Goal: Information Seeking & Learning: Understand process/instructions

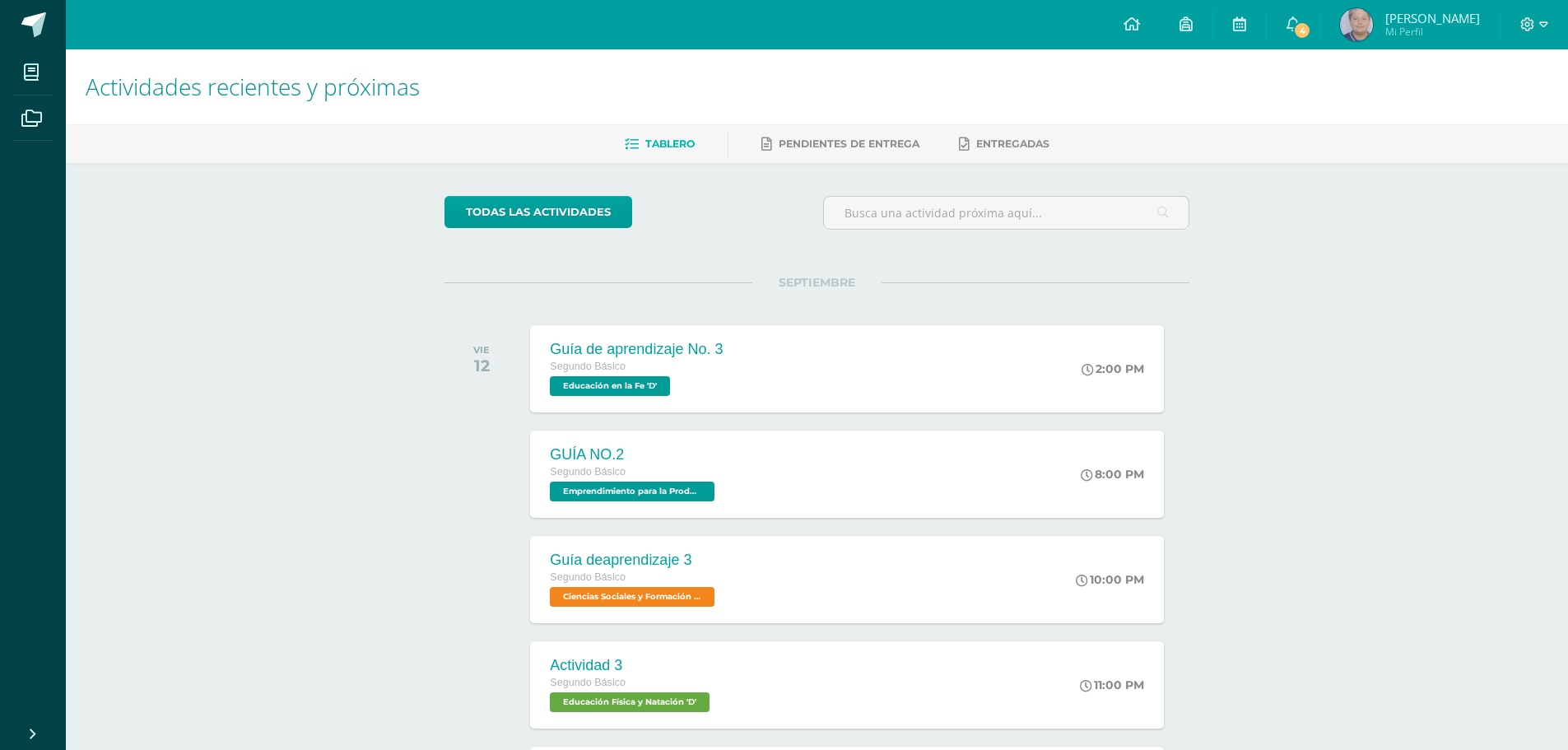
click at [1308, 50] on h1 "Actividades recientes y próximas" at bounding box center [817, 86] width 1463 height 75
click at [1308, 41] on link "4" at bounding box center [1292, 24] width 53 height 49
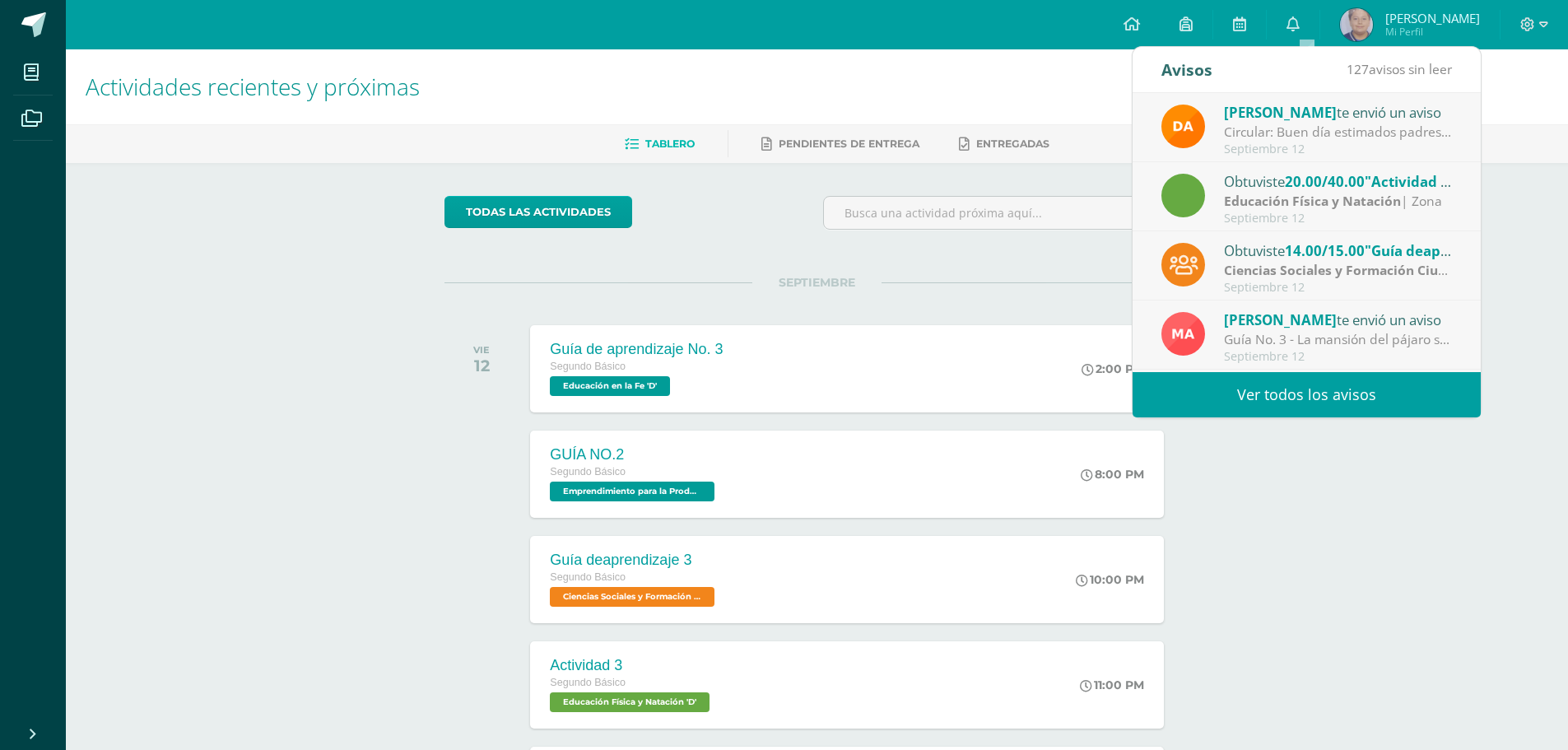
click at [1372, 207] on strong "Educación Física y Natación" at bounding box center [1312, 201] width 177 height 18
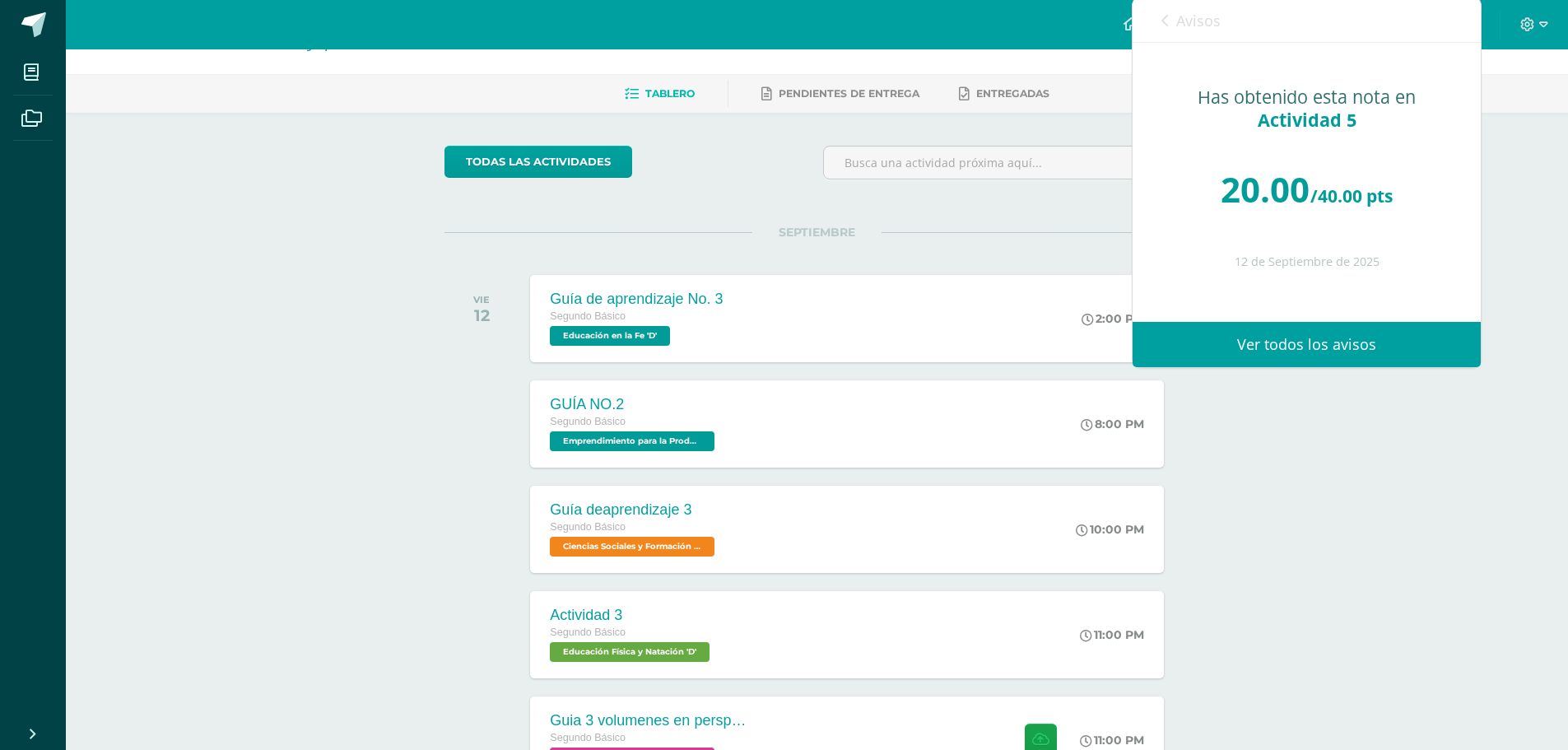
scroll to position [247, 0]
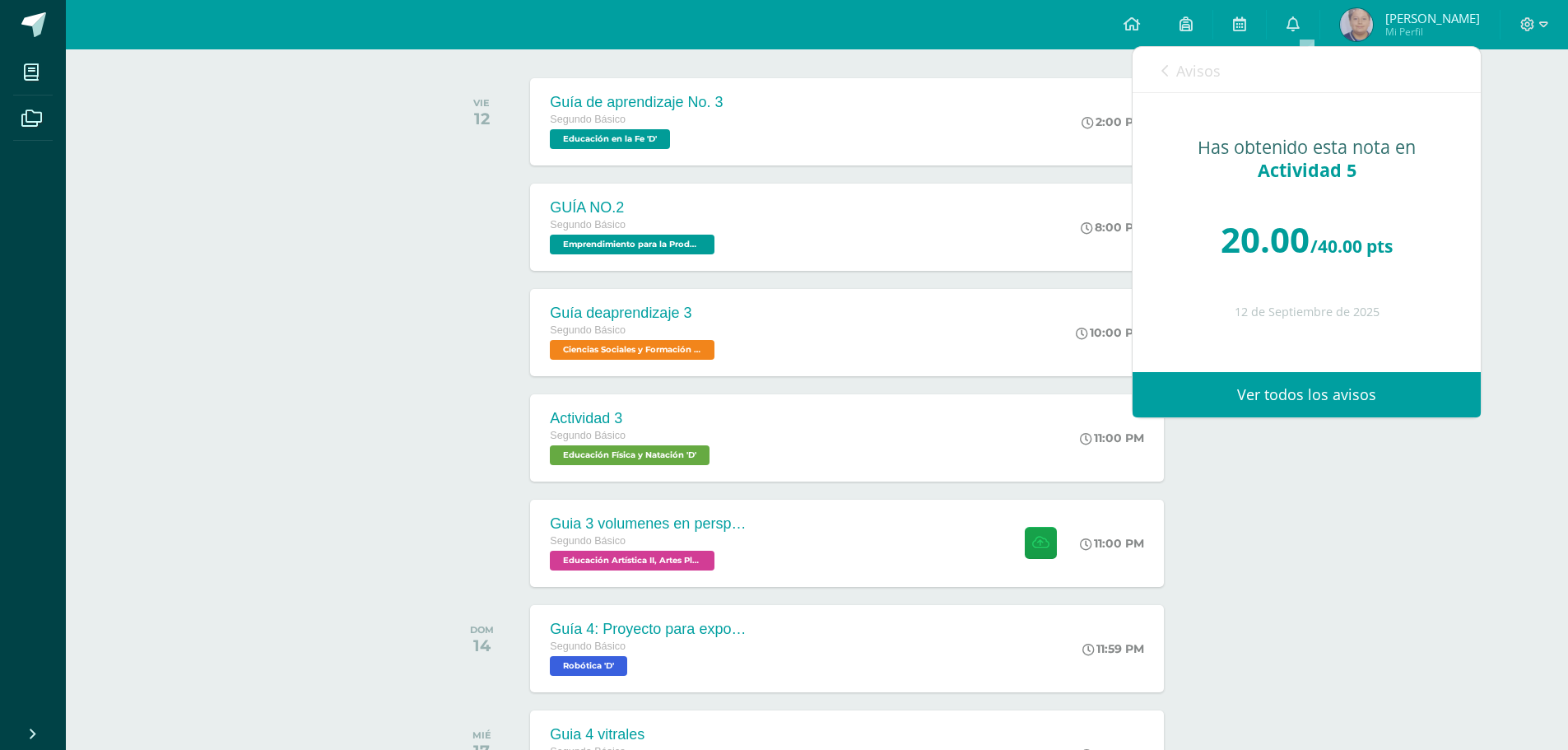
click at [1167, 80] on link "Avisos" at bounding box center [1191, 70] width 59 height 47
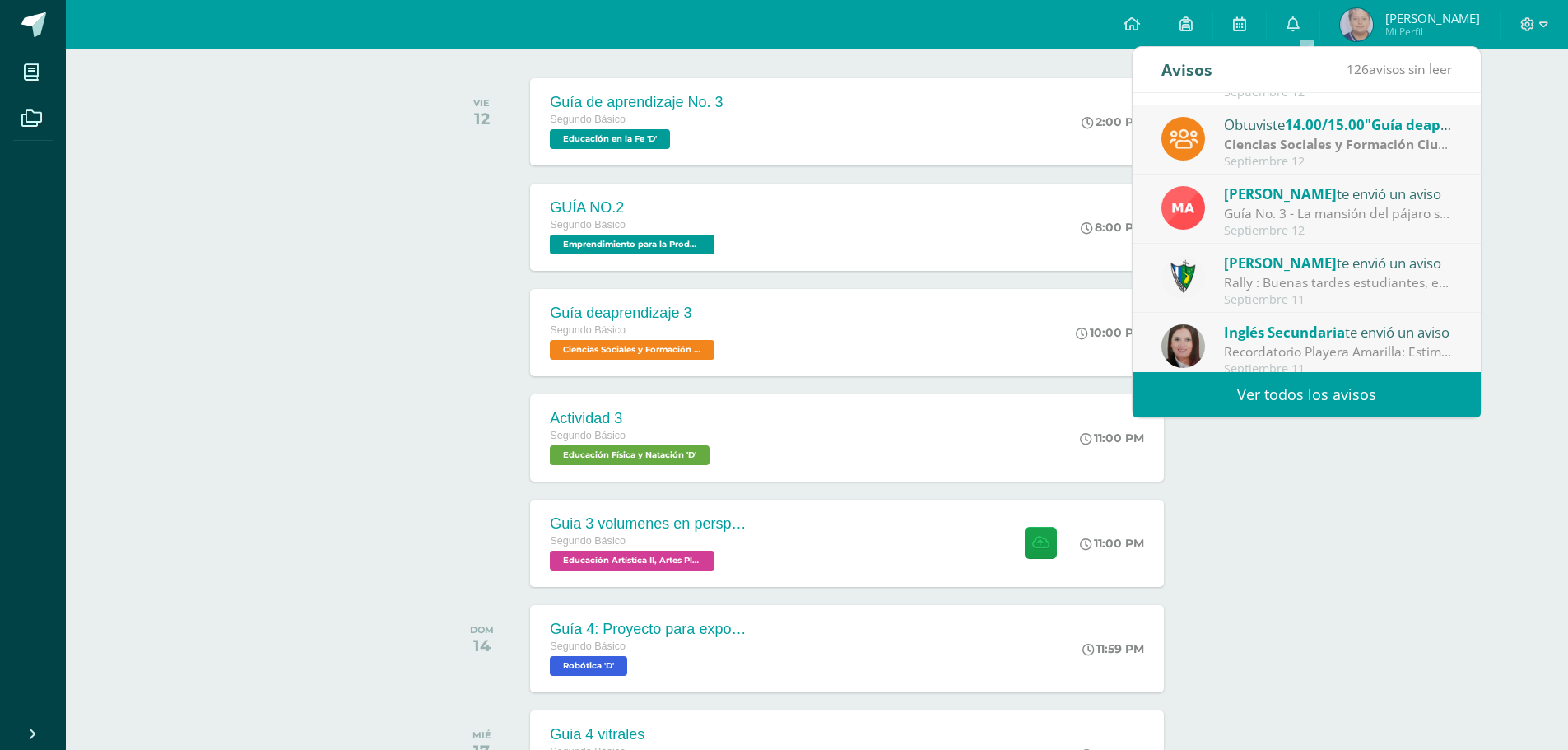
scroll to position [109, 0]
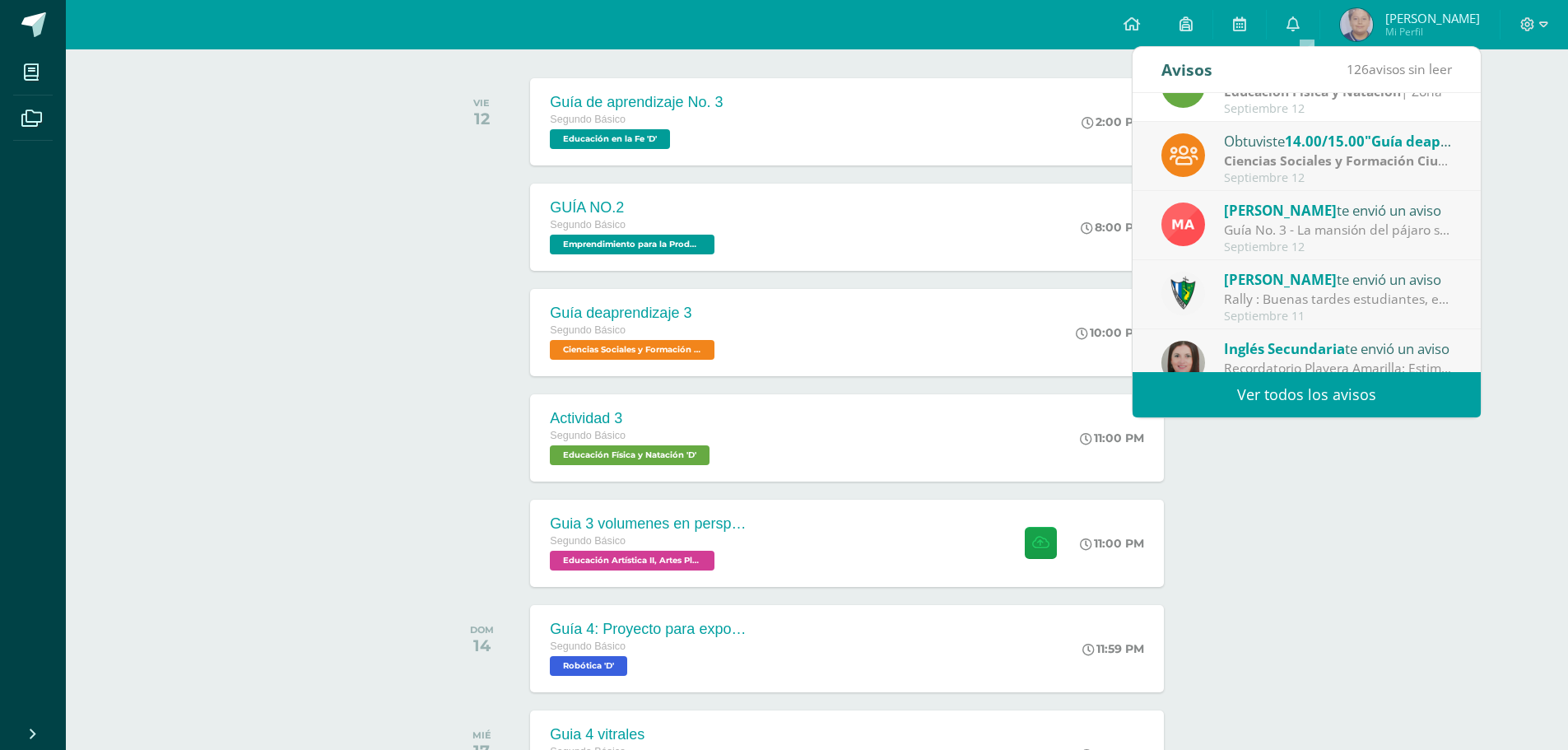
click at [1380, 387] on link "Ver todos los avisos" at bounding box center [1306, 394] width 348 height 45
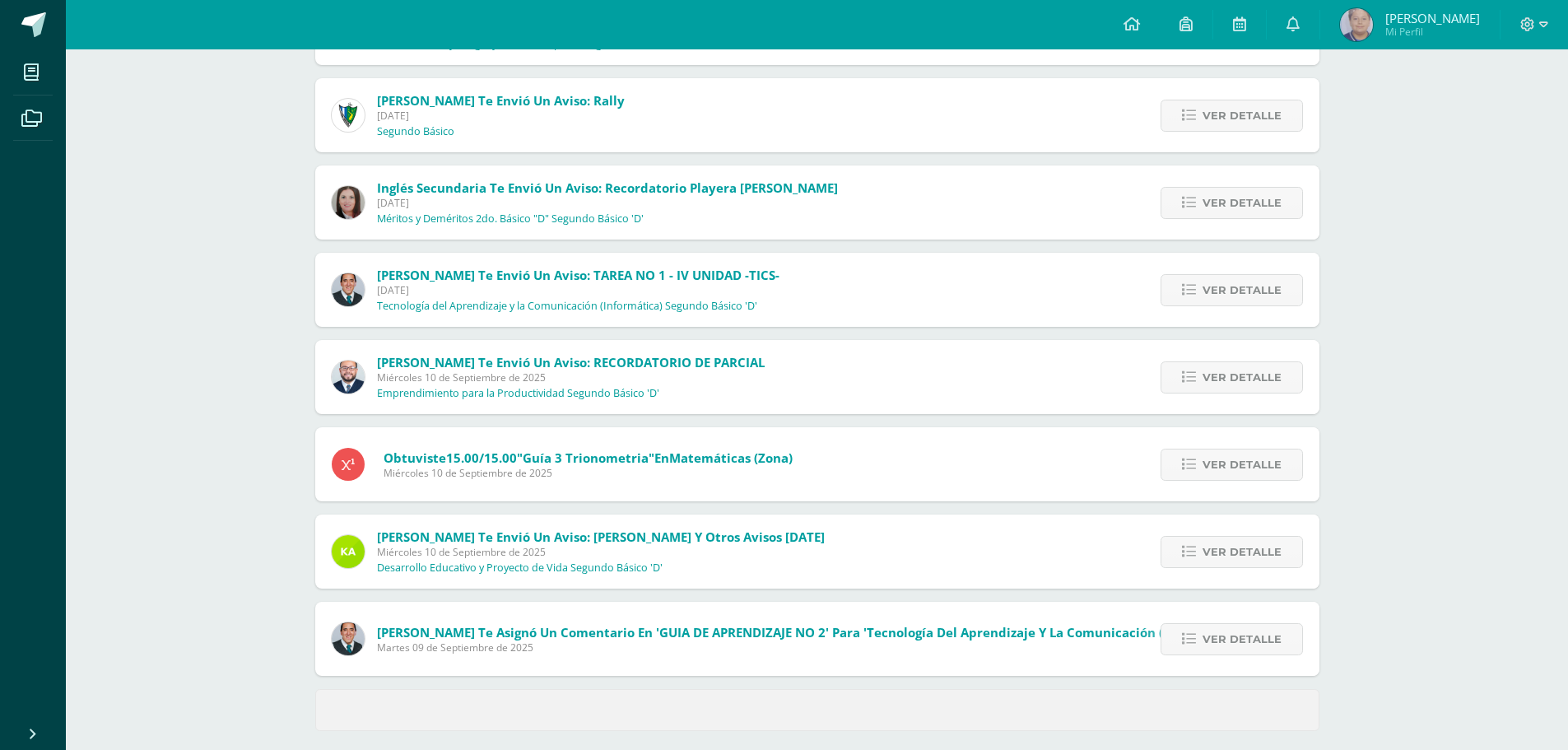
scroll to position [451, 0]
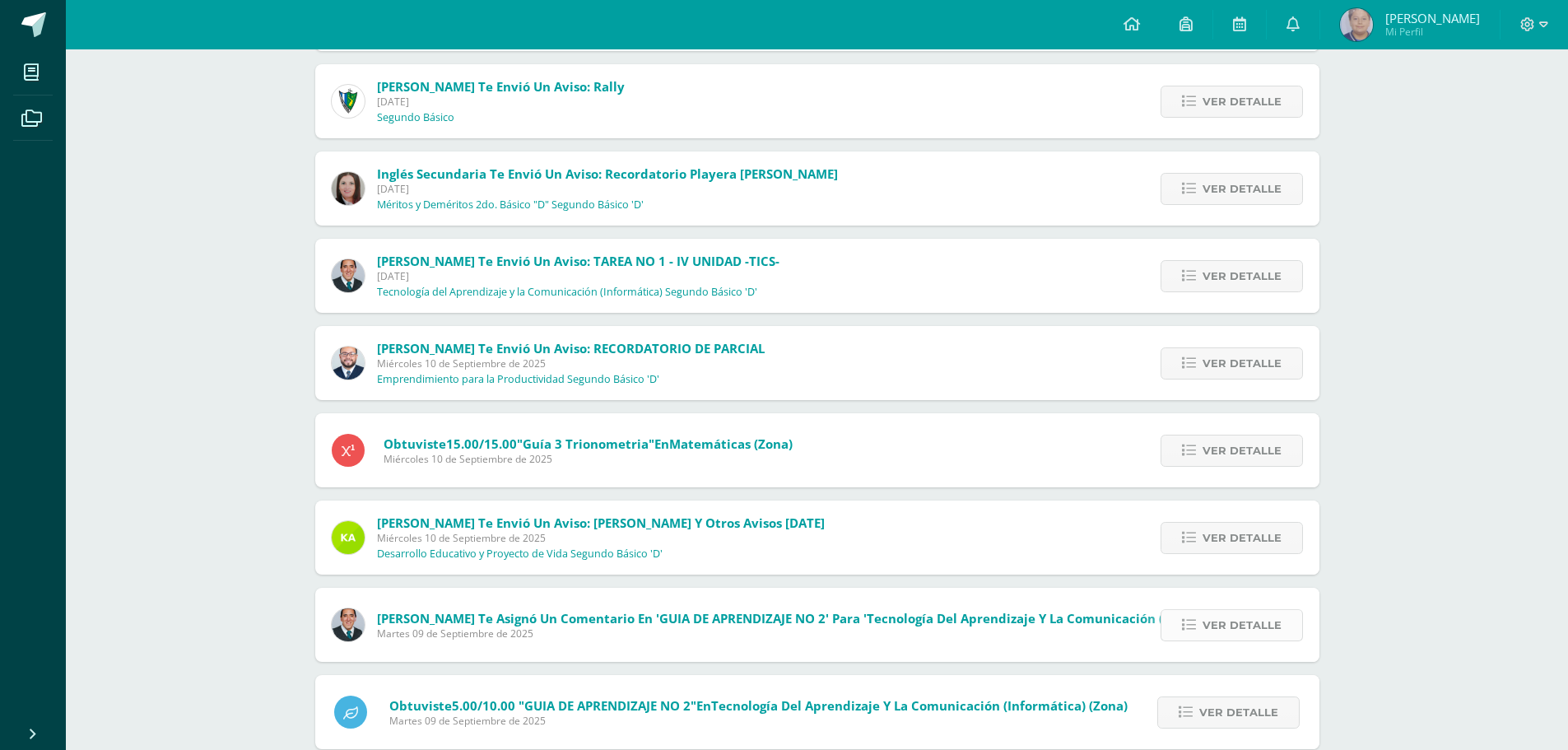
click at [1188, 621] on icon at bounding box center [1189, 624] width 14 height 14
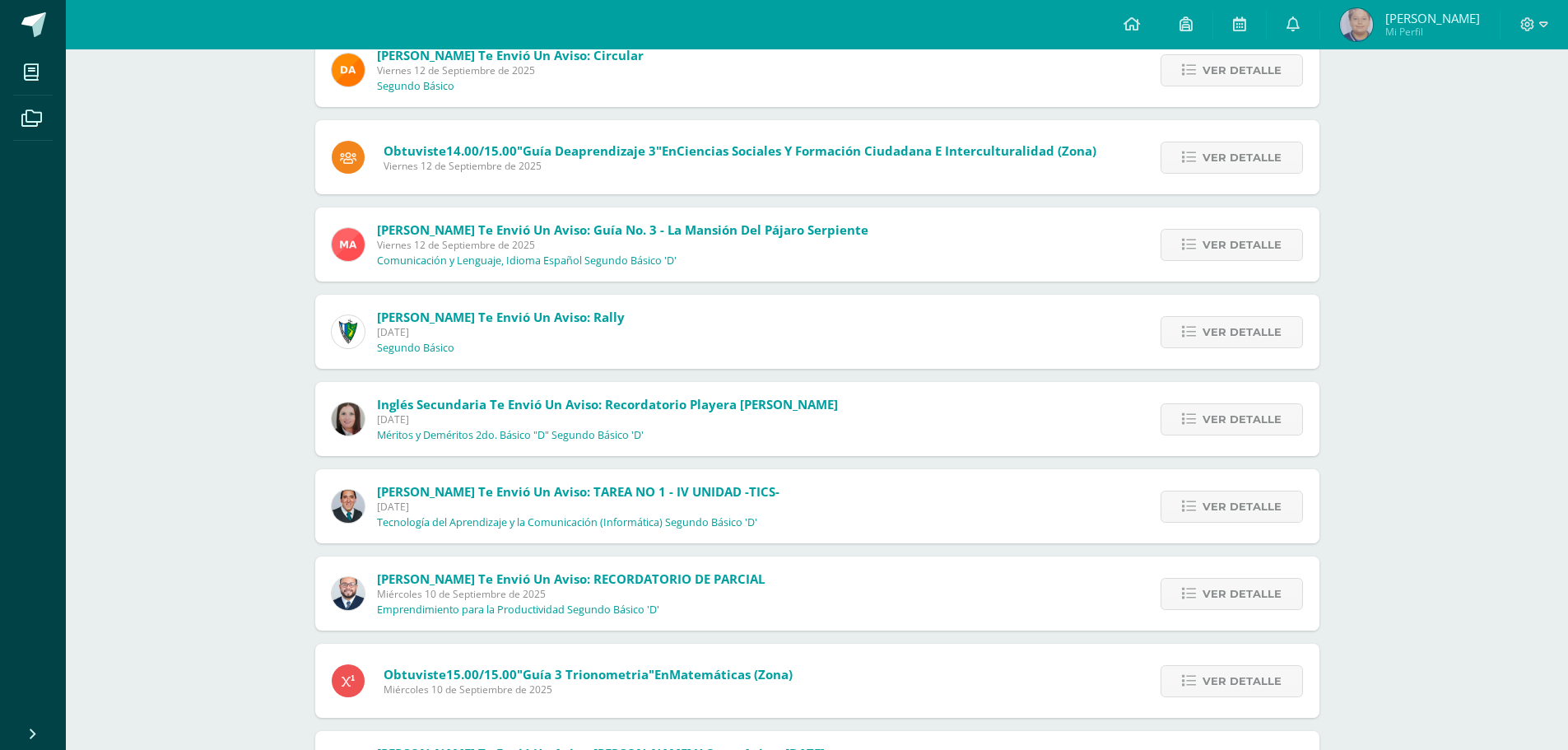
scroll to position [247, 0]
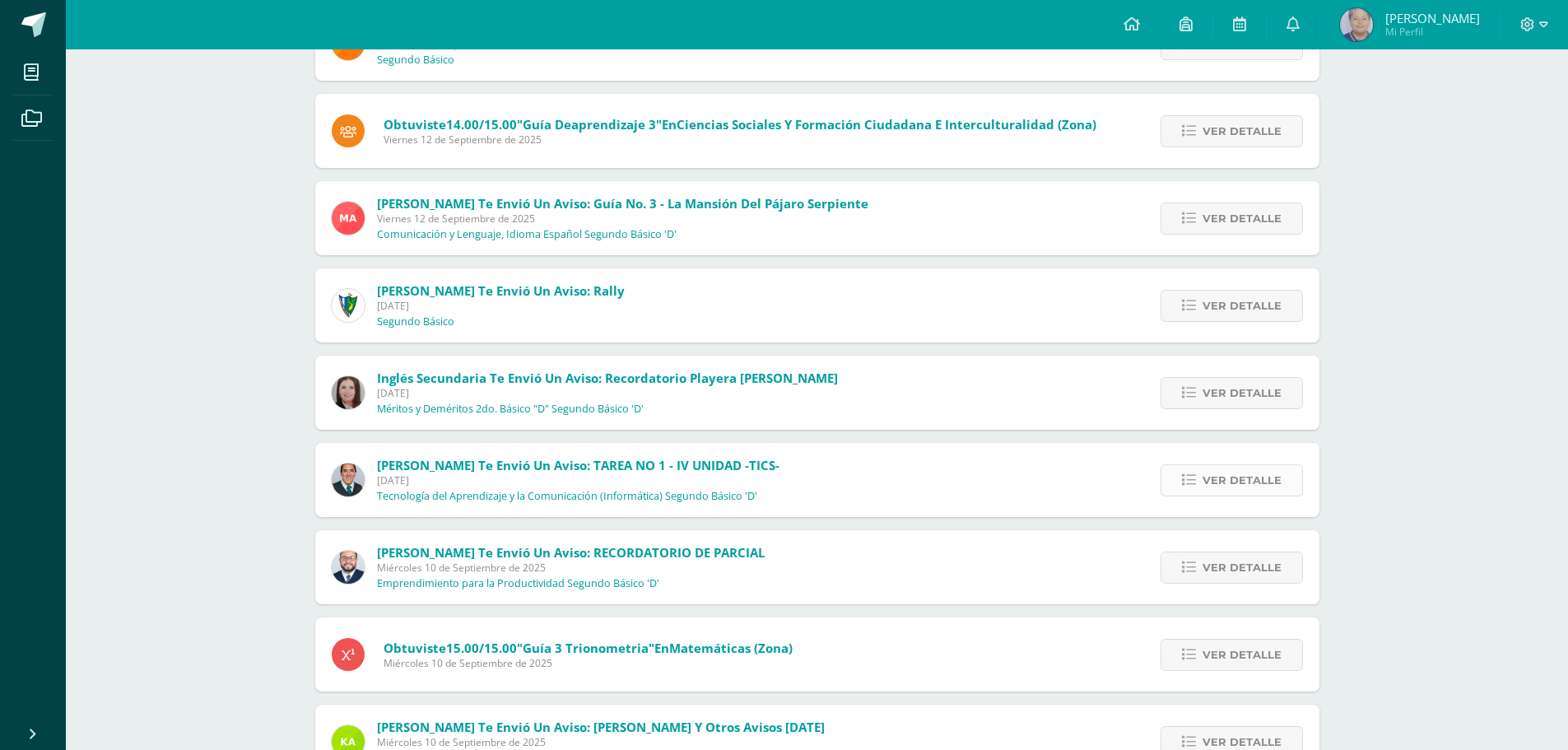
click at [1272, 480] on span "Ver detalle" at bounding box center [1241, 480] width 79 height 31
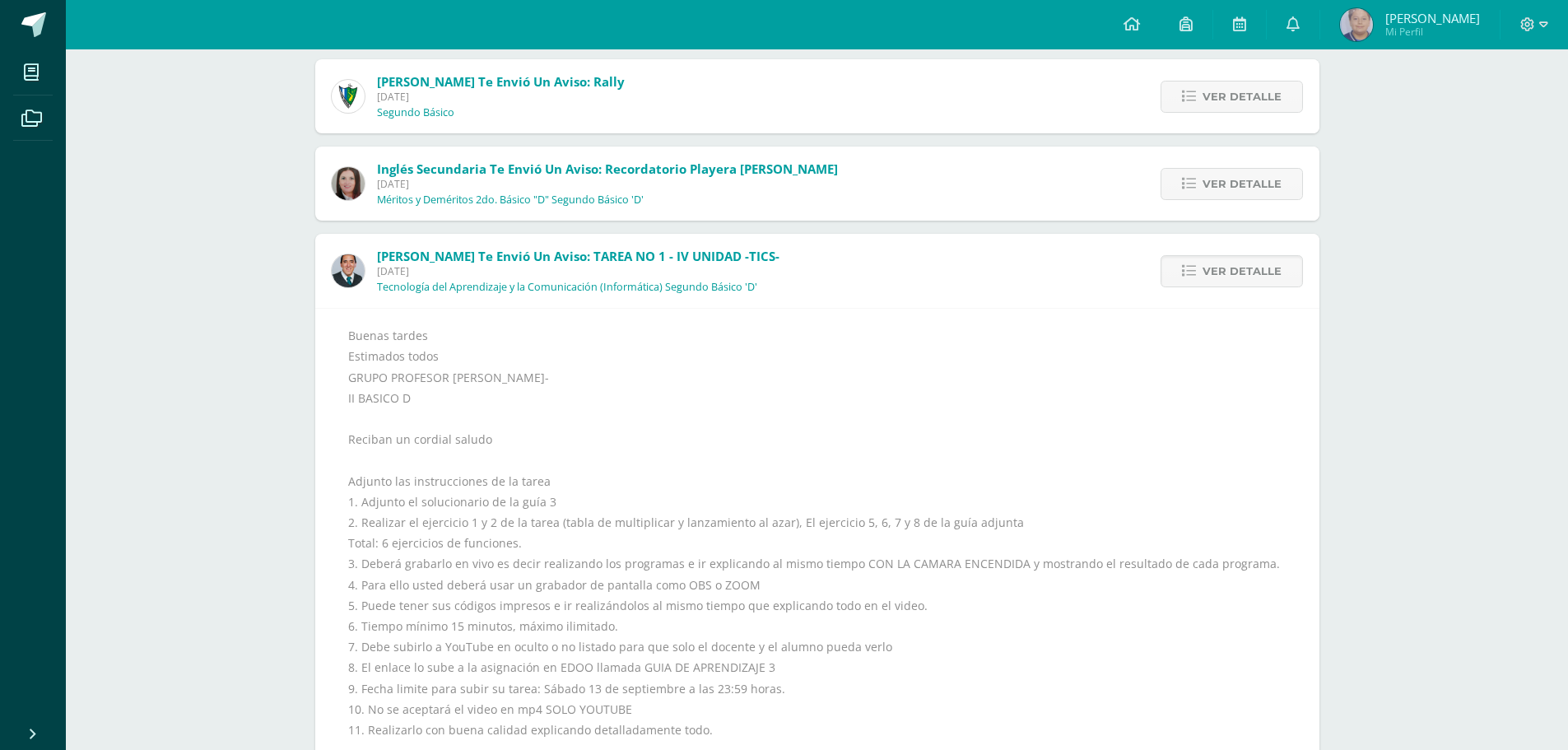
scroll to position [494, 0]
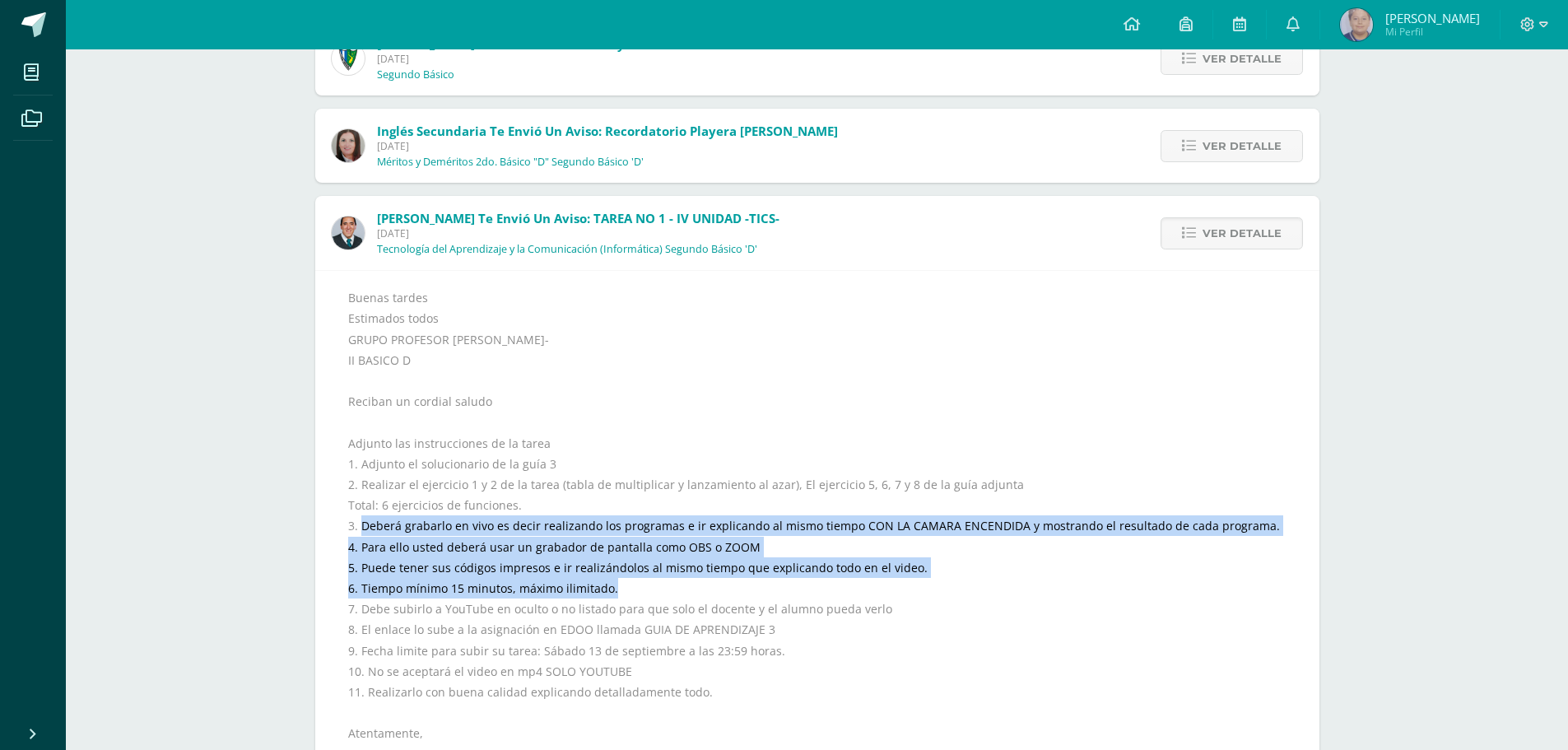
drag, startPoint x: 363, startPoint y: 522, endPoint x: 1097, endPoint y: 596, distance: 737.7
click at [1097, 596] on div "Buenas tardes Estimados todos GRUPO PROFESOR AQUINO- II BASICO D Reciban un cor…" at bounding box center [817, 542] width 938 height 510
click at [933, 569] on div "Buenas tardes Estimados todos GRUPO PROFESOR AQUINO- II BASICO D Reciban un cor…" at bounding box center [817, 542] width 938 height 510
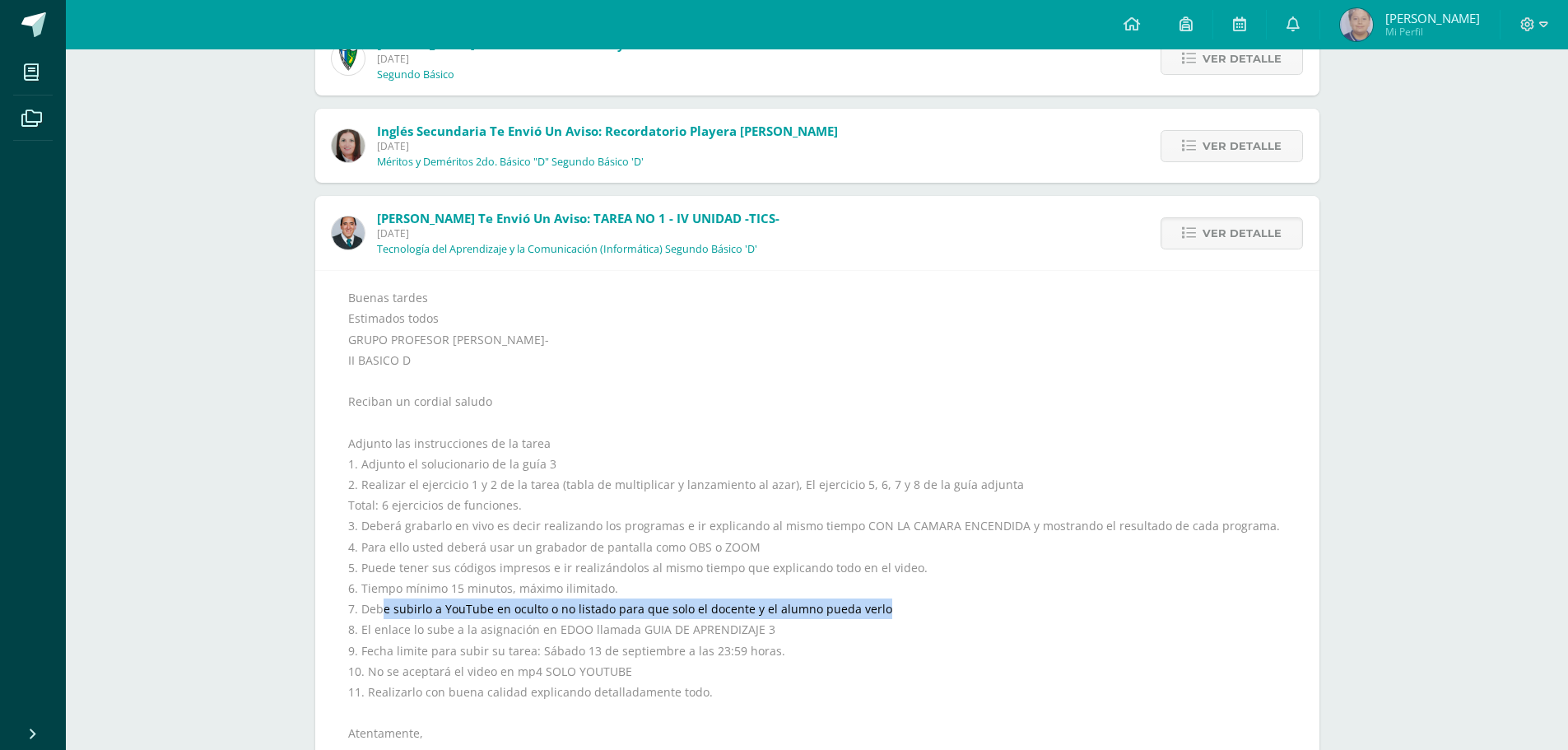
drag, startPoint x: 382, startPoint y: 609, endPoint x: 889, endPoint y: 609, distance: 507.0
click at [889, 609] on div "Buenas tardes Estimados todos GRUPO PROFESOR AQUINO- II BASICO D Reciban un cor…" at bounding box center [817, 542] width 938 height 510
click at [847, 615] on div "Buenas tardes Estimados todos GRUPO PROFESOR AQUINO- II BASICO D Reciban un cor…" at bounding box center [817, 542] width 938 height 510
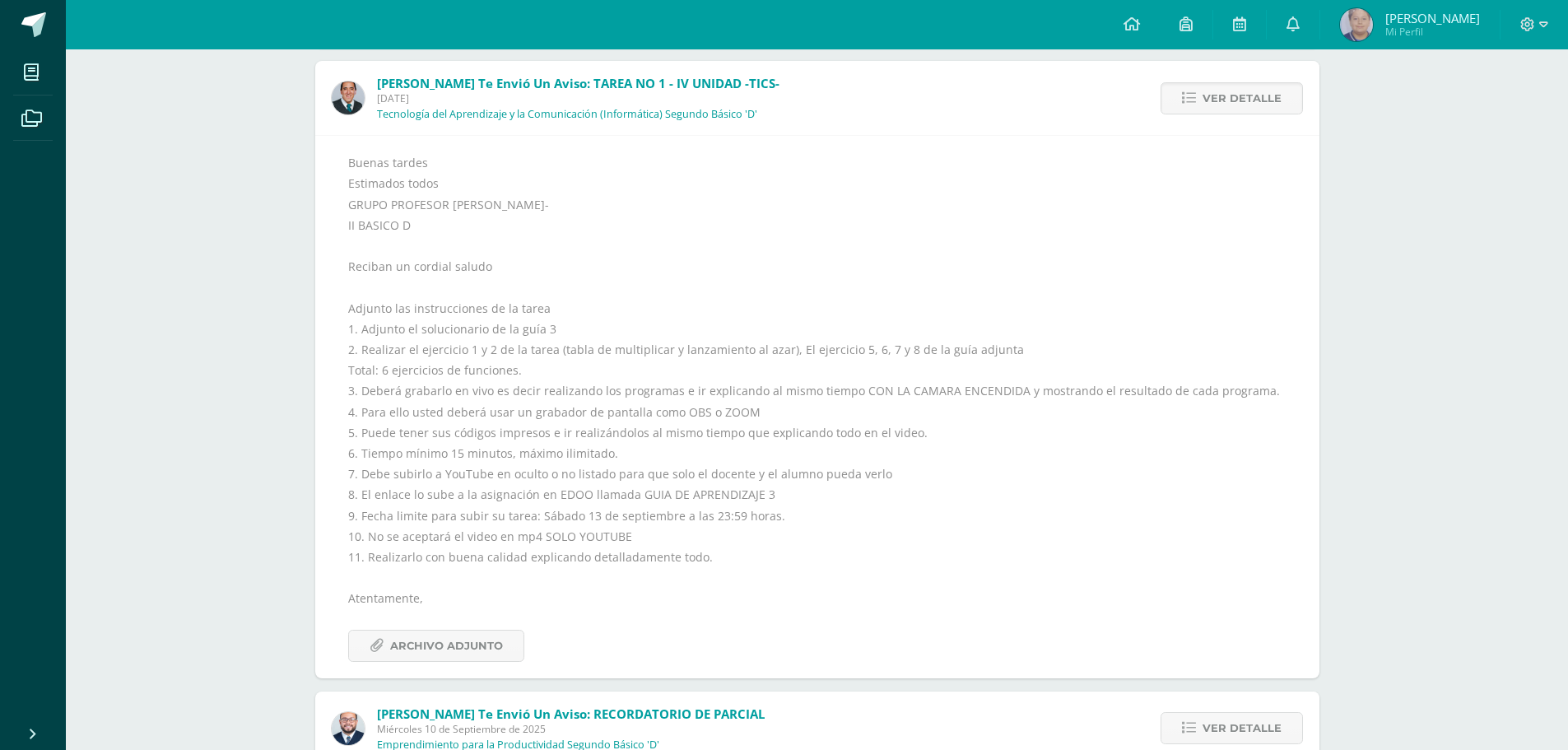
scroll to position [658, 0]
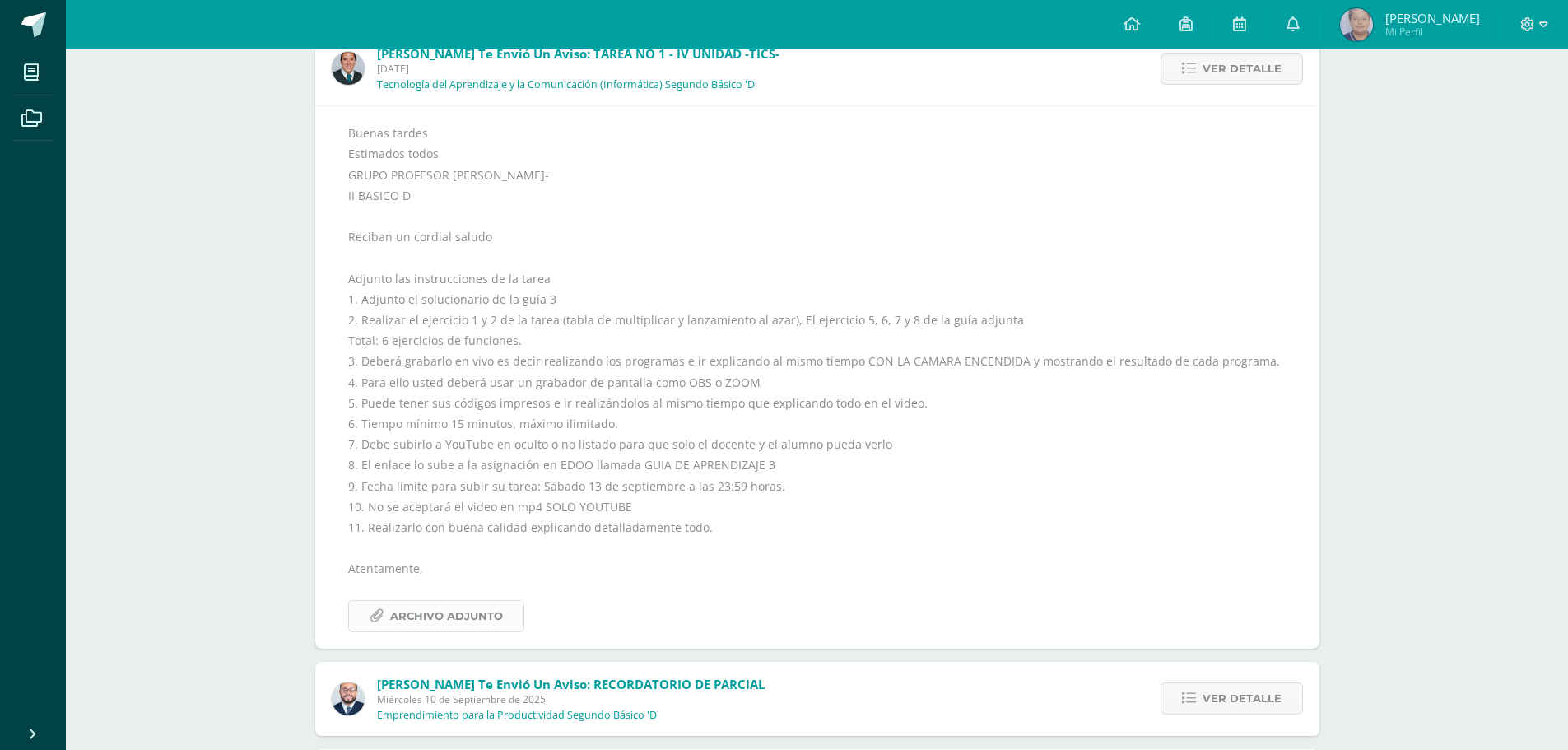
click at [475, 607] on span "Archivo Adjunto" at bounding box center [447, 616] width 113 height 31
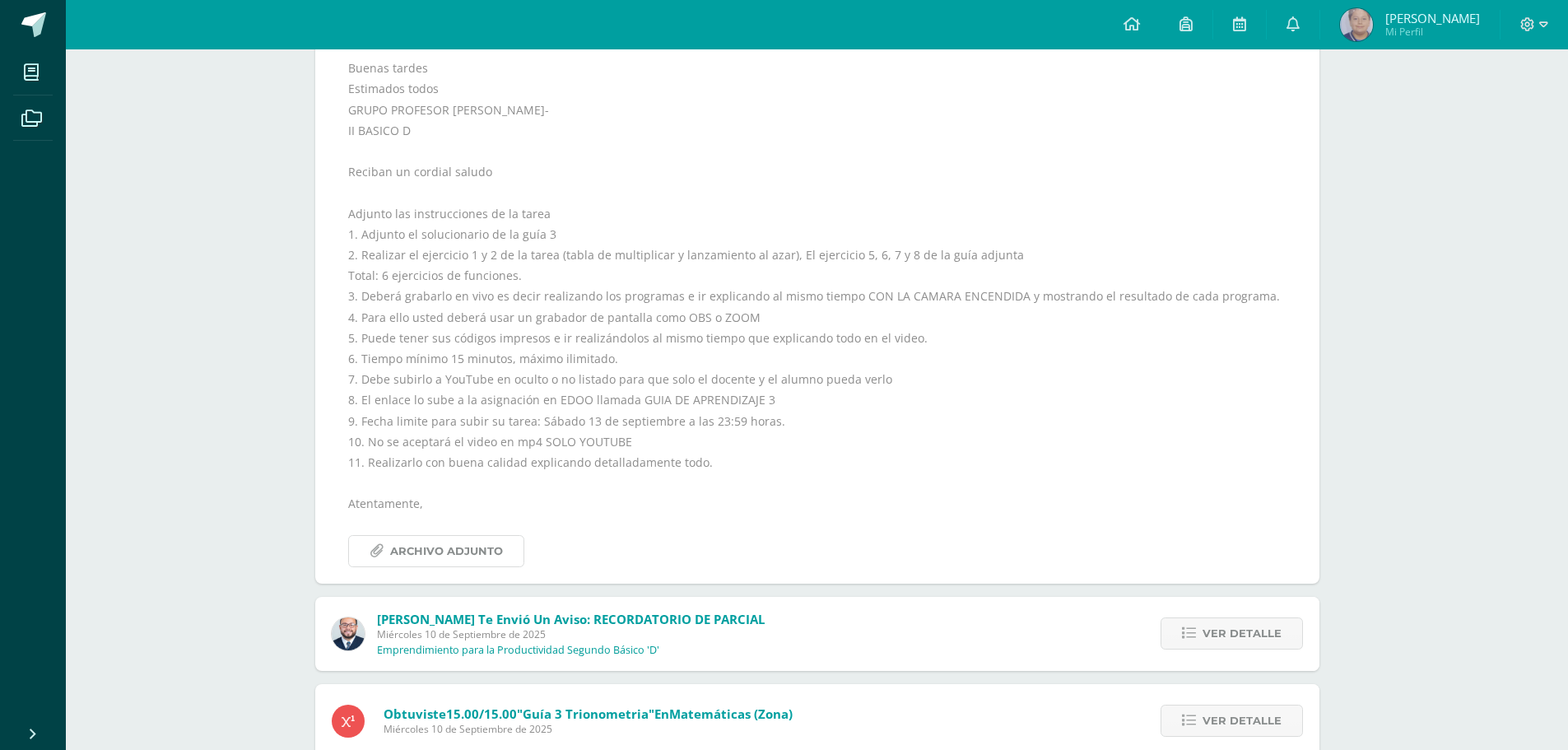
scroll to position [741, 0]
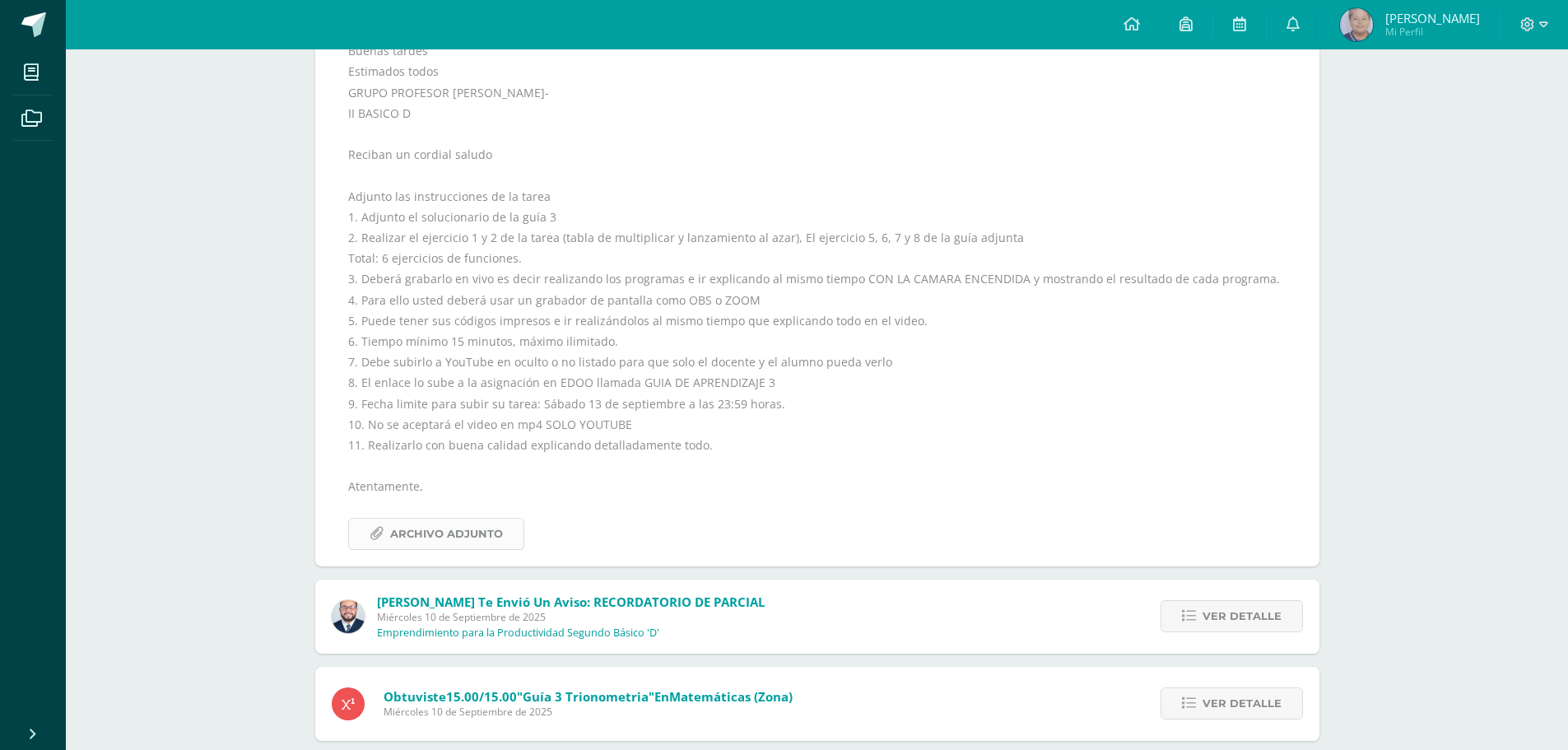
click at [470, 538] on span "Archivo Adjunto" at bounding box center [447, 534] width 113 height 31
